Goal: Answer question/provide support

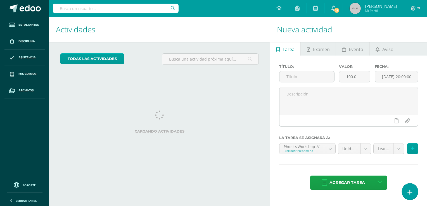
click at [411, 192] on icon at bounding box center [409, 192] width 5 height 6
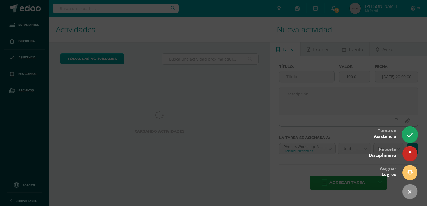
click at [412, 137] on icon at bounding box center [410, 135] width 6 height 6
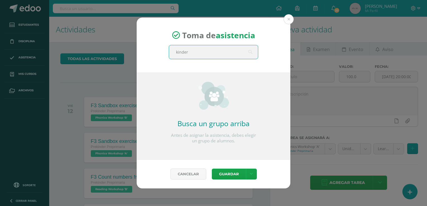
type input "kinder b"
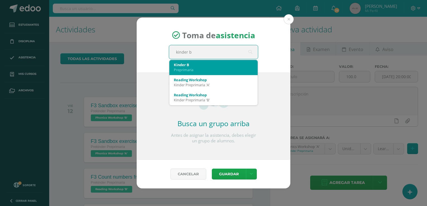
click at [239, 67] on div "Kinder B" at bounding box center [213, 64] width 79 height 5
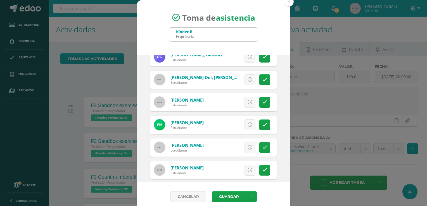
scroll to position [200, 0]
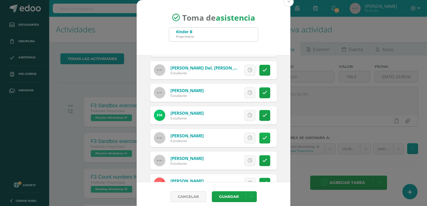
click at [261, 133] on link at bounding box center [264, 138] width 11 height 11
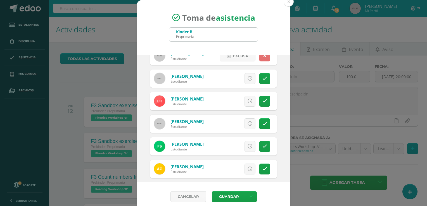
scroll to position [283, 0]
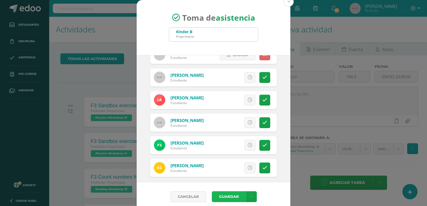
click at [226, 198] on button "Guardar" at bounding box center [229, 196] width 34 height 11
